Goal: Task Accomplishment & Management: Manage account settings

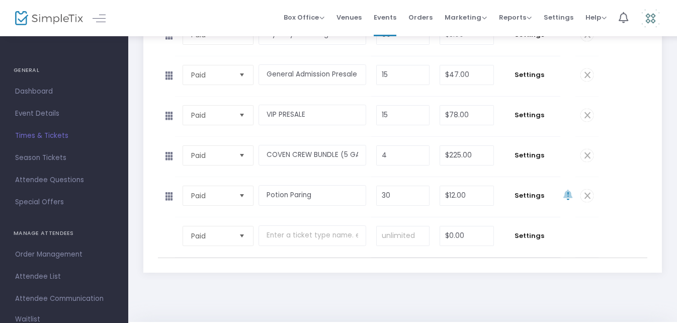
scroll to position [531, 0]
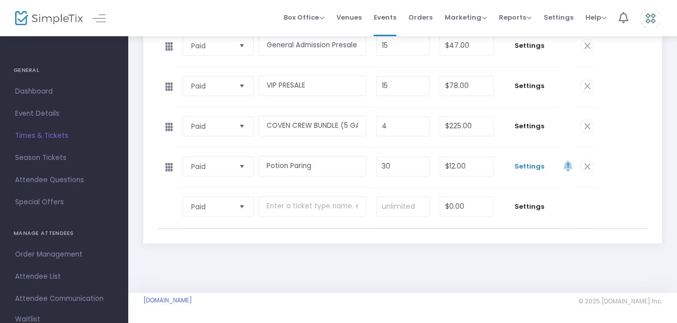
click at [526, 167] on span "Settings" at bounding box center [529, 166] width 51 height 10
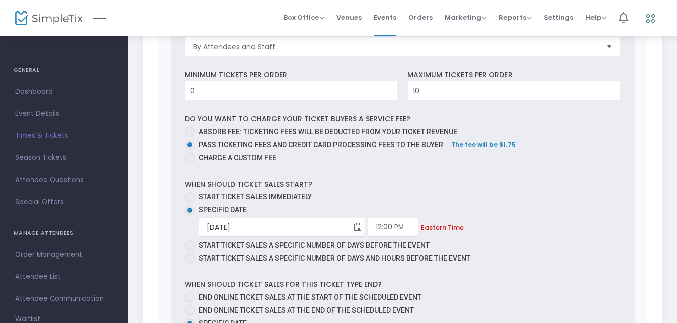
scroll to position [947, 0]
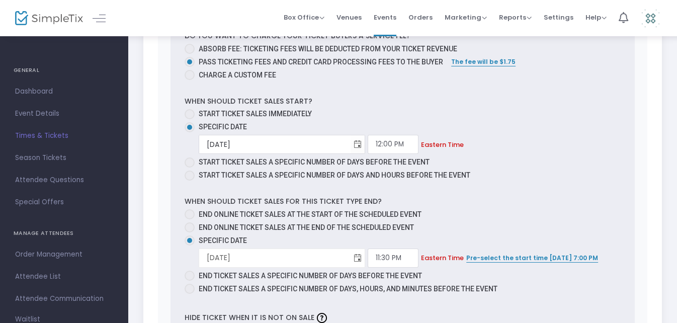
click at [349, 257] on span "Toggle calendar" at bounding box center [357, 257] width 17 height 17
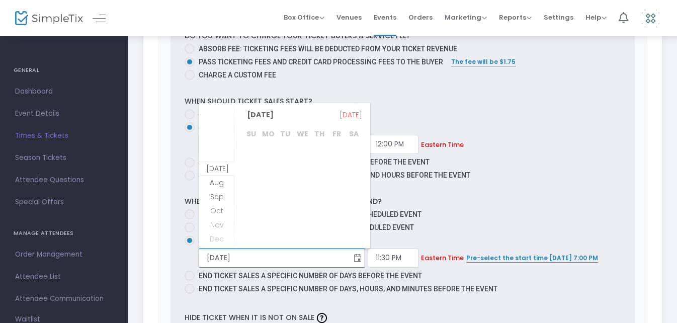
scroll to position [130, 0]
click at [217, 194] on span "Oct" at bounding box center [216, 197] width 13 height 10
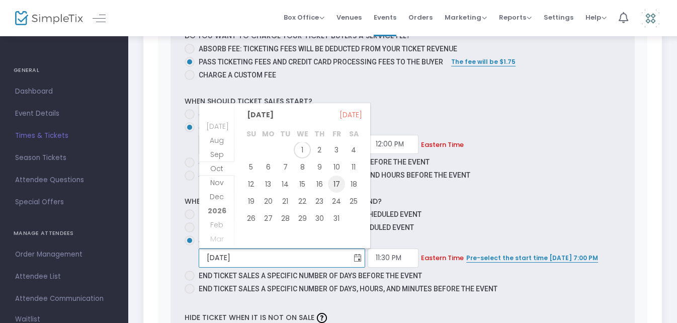
click at [337, 187] on span "17" at bounding box center [336, 183] width 17 height 17
type input "[DATE]"
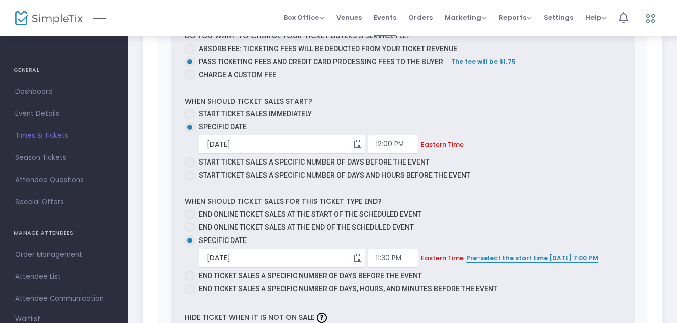
click at [563, 233] on mat-radio-group "End online ticket sales at the start of the scheduled event End online ticket s…" at bounding box center [402, 252] width 436 height 87
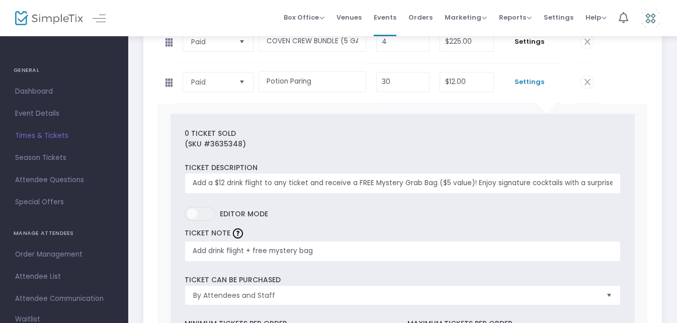
scroll to position [606, 0]
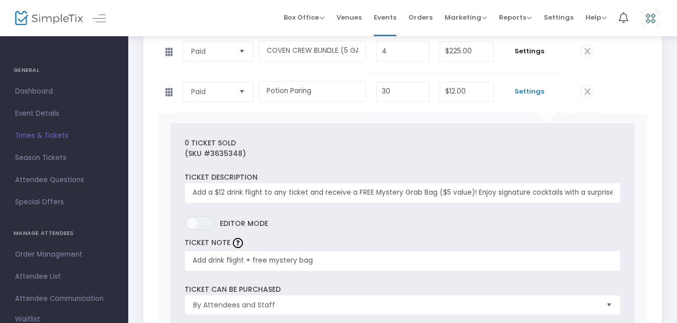
click at [658, 114] on div "Start Date & Time [DATE] 7:00 PM End Date & Time [DATE] 10:00 PM Event Capacity…" at bounding box center [402, 156] width 518 height 1358
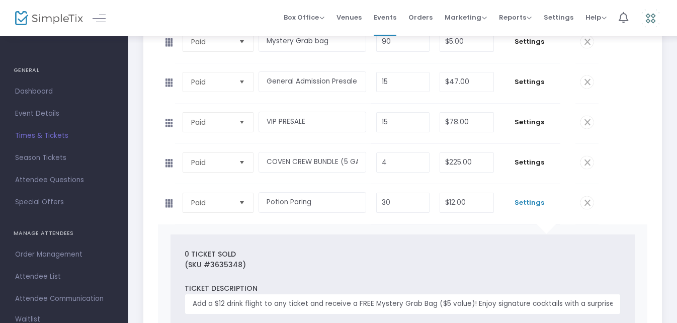
scroll to position [495, 0]
click at [642, 132] on tbody "Paid Required. VIP PRESALE Required. 15 Required. $78.00 Required. Settings 0 T…" at bounding box center [403, 124] width 490 height 40
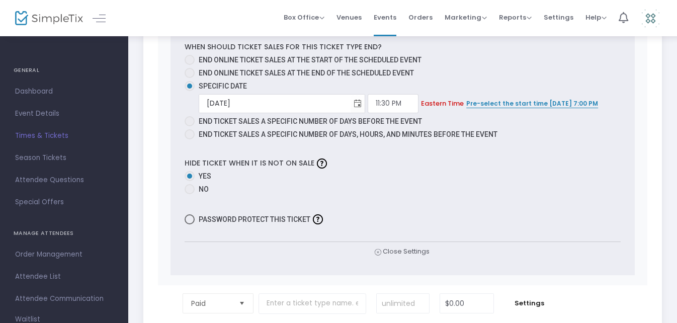
scroll to position [1198, 0]
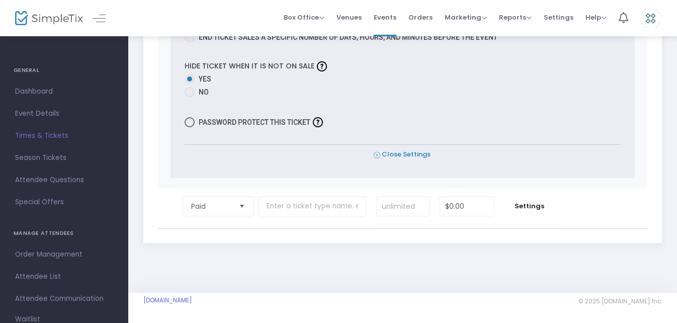
click at [391, 157] on span "Close Settings" at bounding box center [401, 154] width 57 height 11
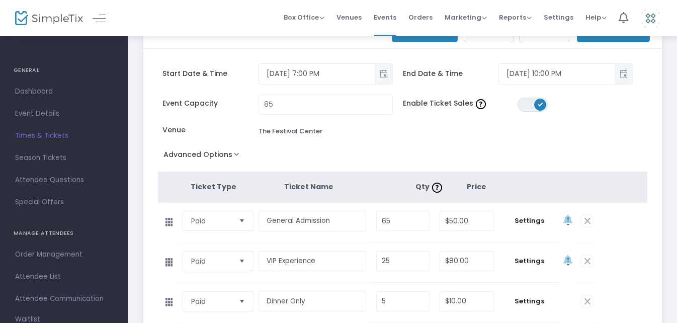
scroll to position [0, 0]
